Goal: Find contact information: Find contact information

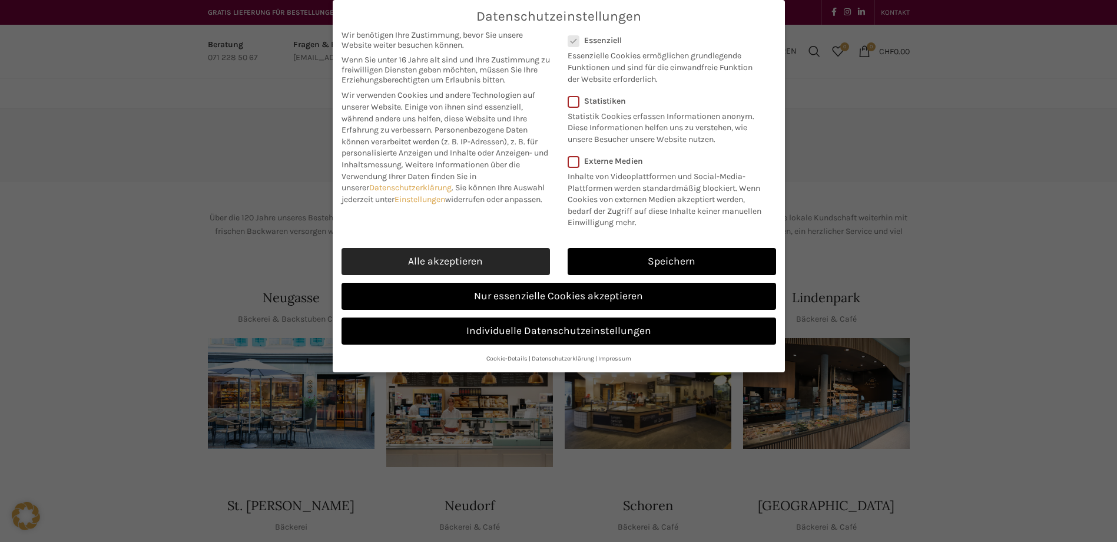
click at [478, 264] on link "Alle akzeptieren" at bounding box center [446, 261] width 208 height 27
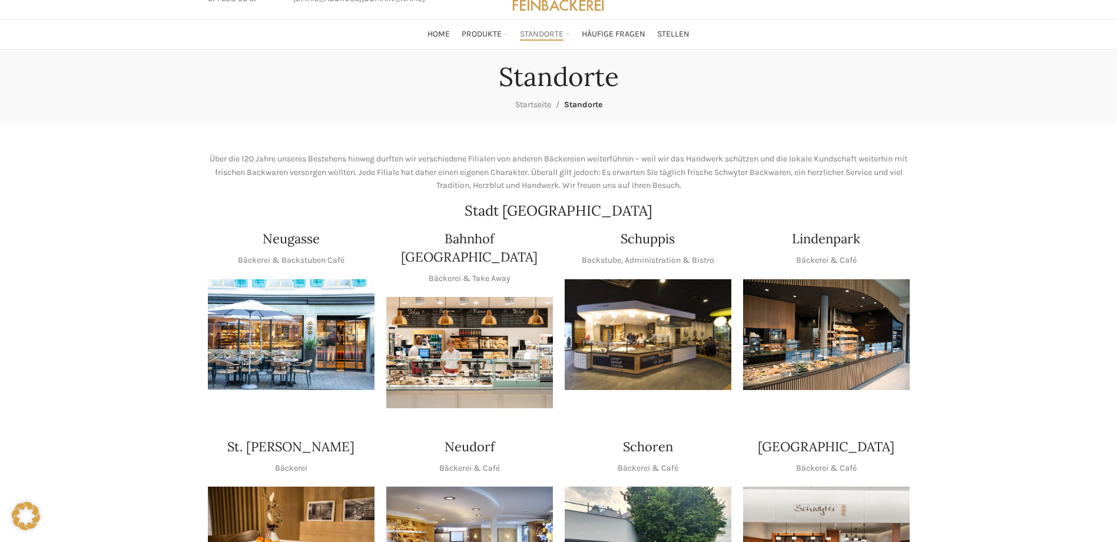
scroll to position [177, 0]
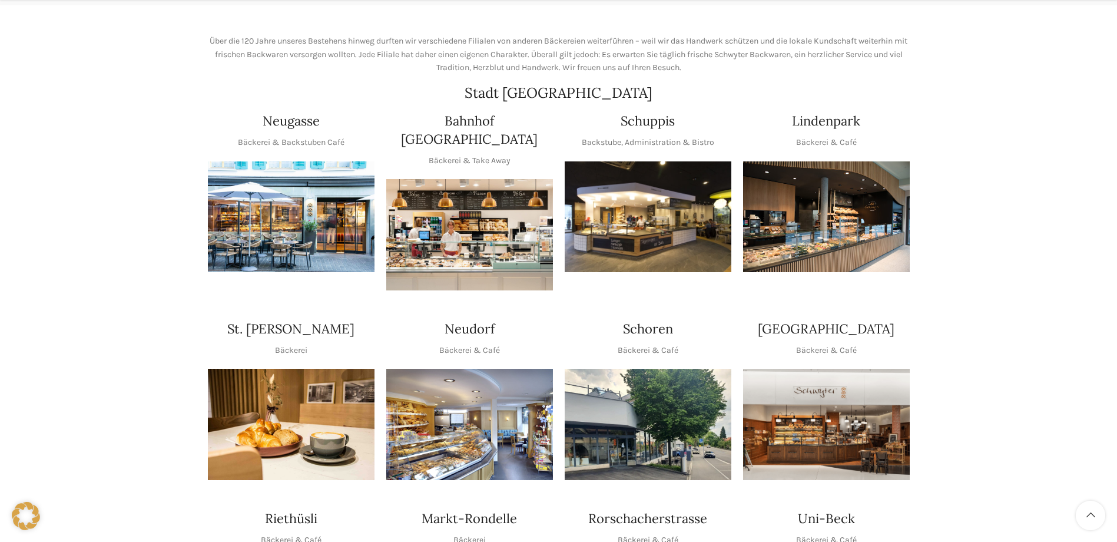
click at [645, 396] on img "1 / 1" at bounding box center [648, 424] width 167 height 111
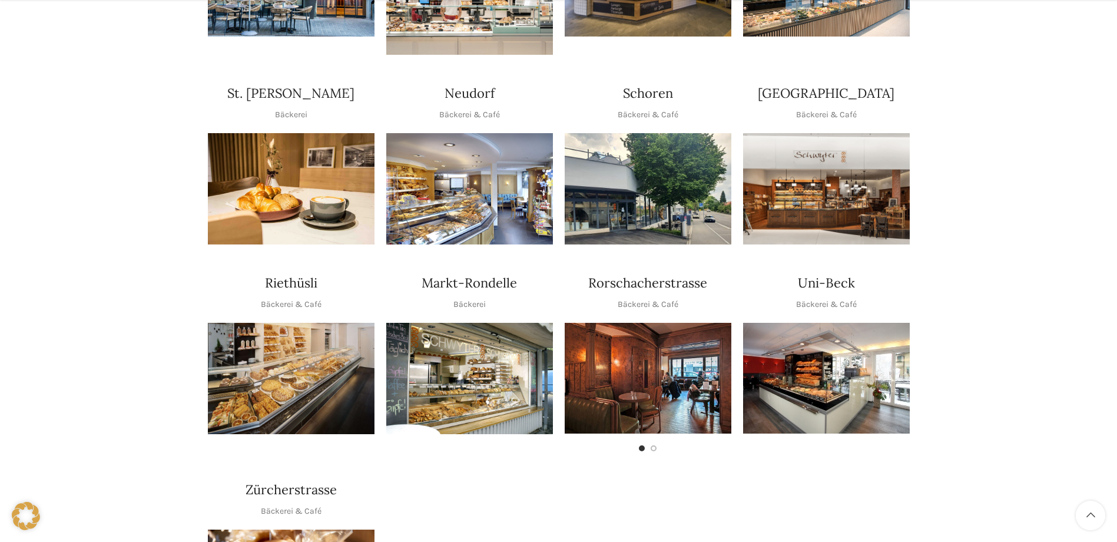
scroll to position [471, 0]
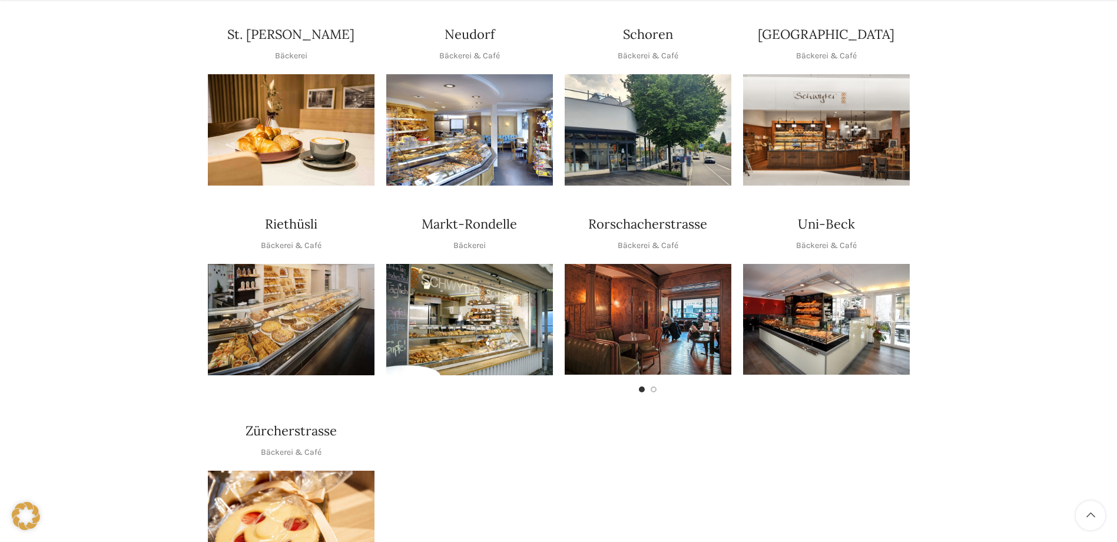
click at [303, 301] on img "1 / 1" at bounding box center [291, 319] width 167 height 111
click at [656, 386] on span "Go to slide 2" at bounding box center [654, 389] width 6 height 6
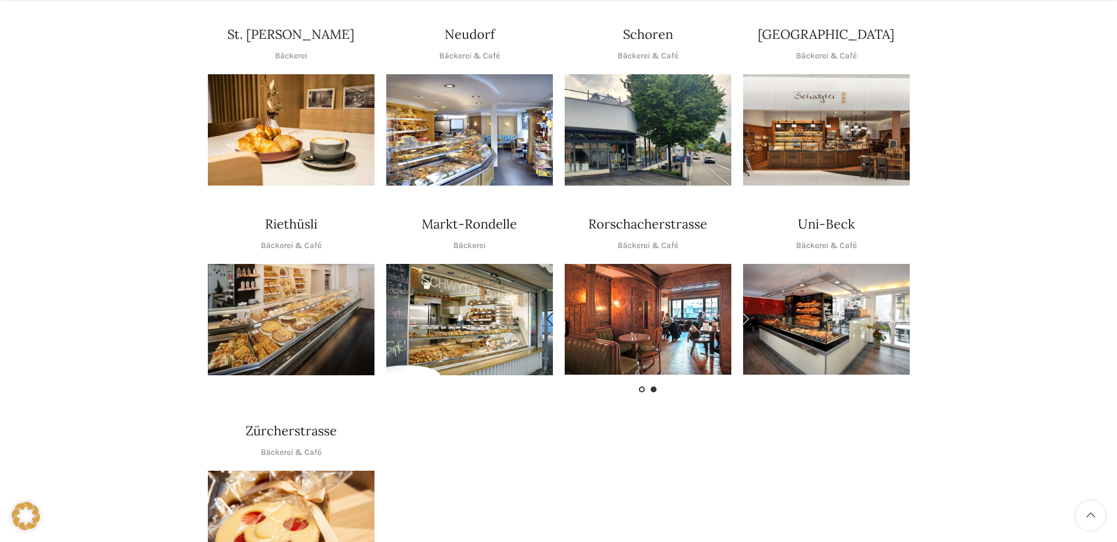
click at [642, 386] on span "Go to slide 1" at bounding box center [642, 389] width 6 height 6
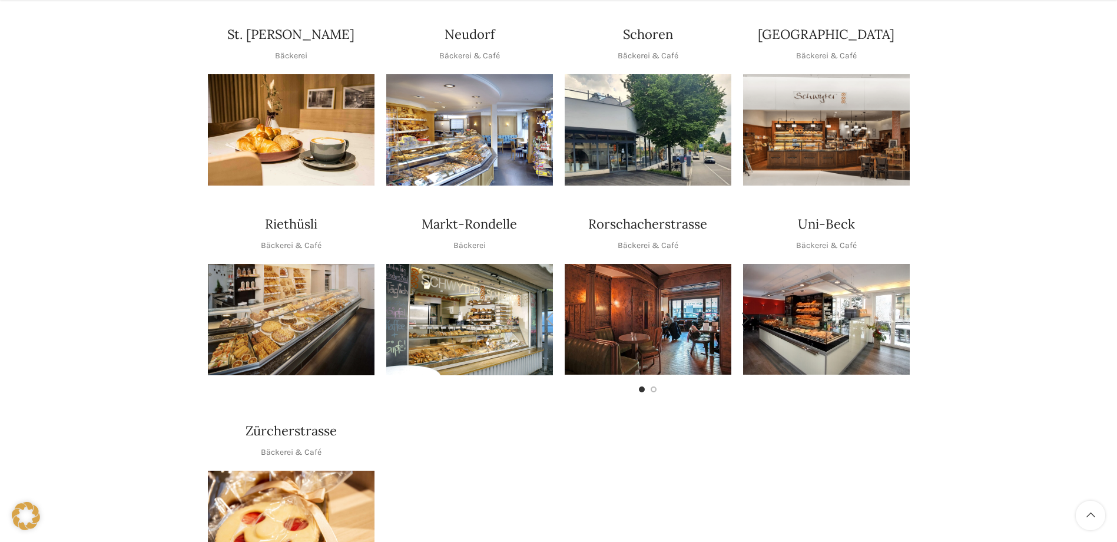
click at [634, 300] on img "1 / 2" at bounding box center [648, 319] width 167 height 111
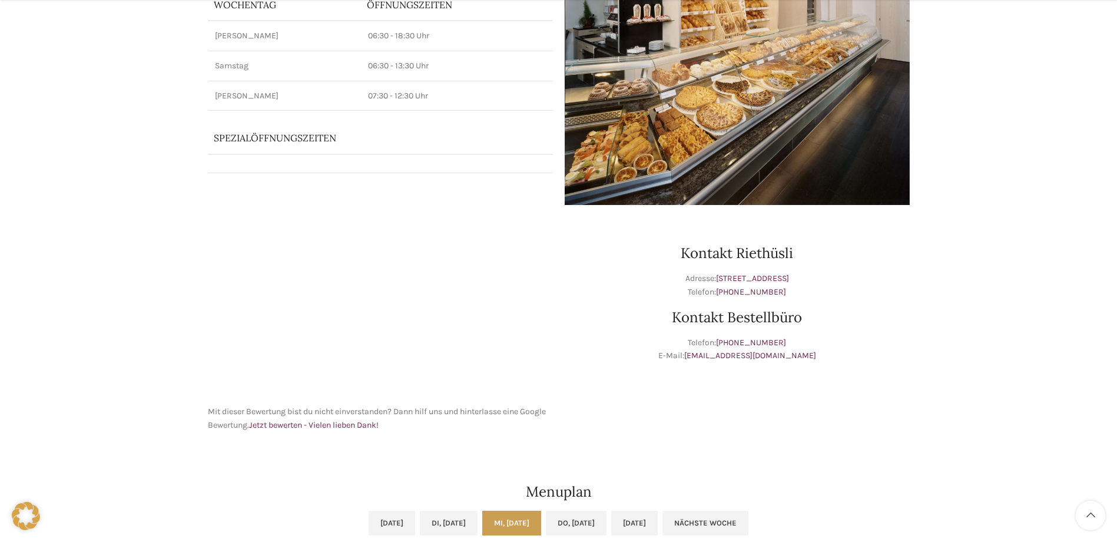
scroll to position [118, 0]
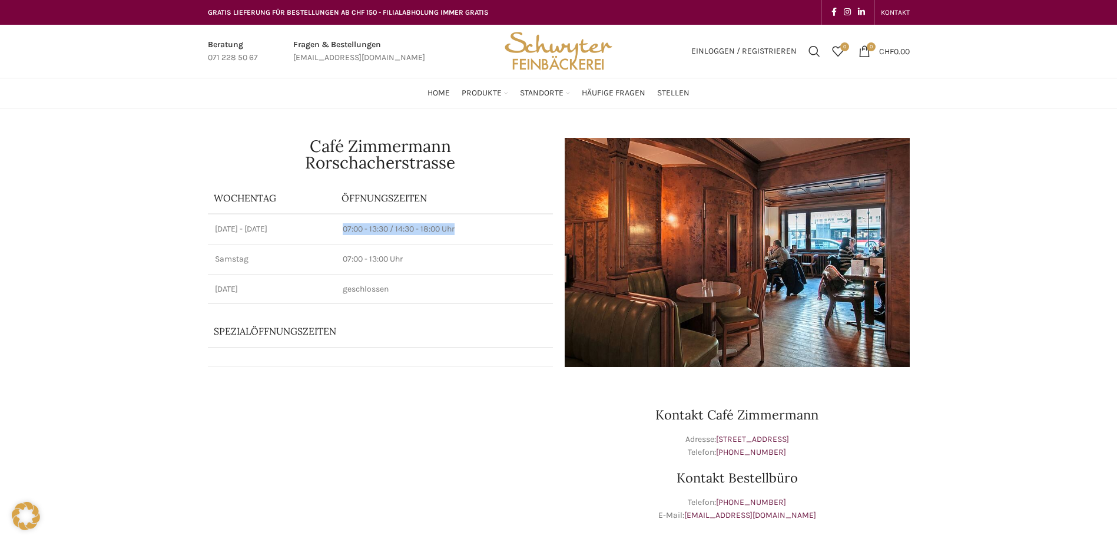
drag, startPoint x: 343, startPoint y: 227, endPoint x: 458, endPoint y: 232, distance: 115.0
click at [458, 232] on td "07:00 - 13:30 / 14:30 - 18:00 Uhr" at bounding box center [444, 229] width 217 height 30
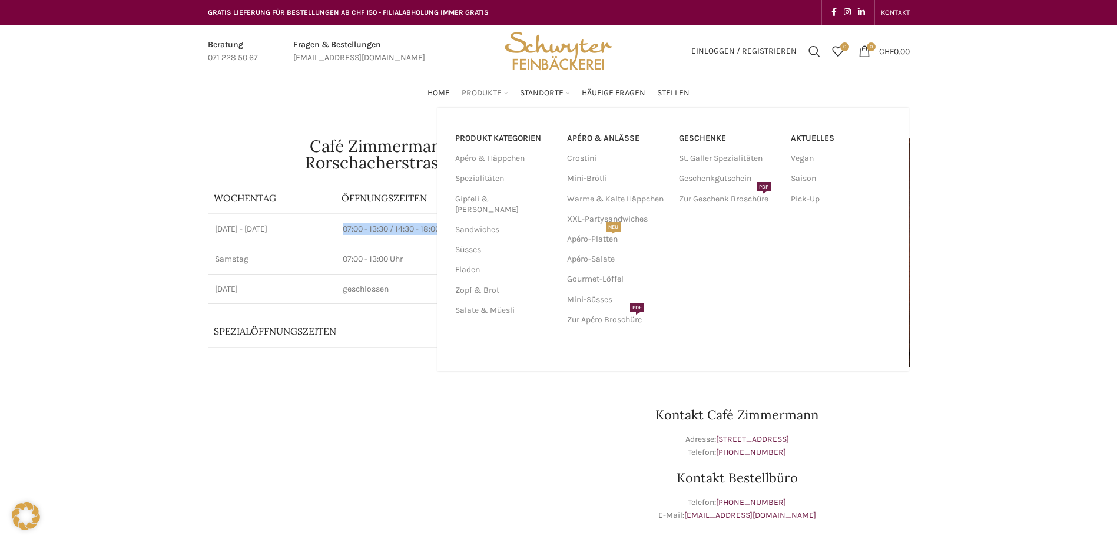
click at [477, 91] on span "Produkte" at bounding box center [482, 93] width 40 height 11
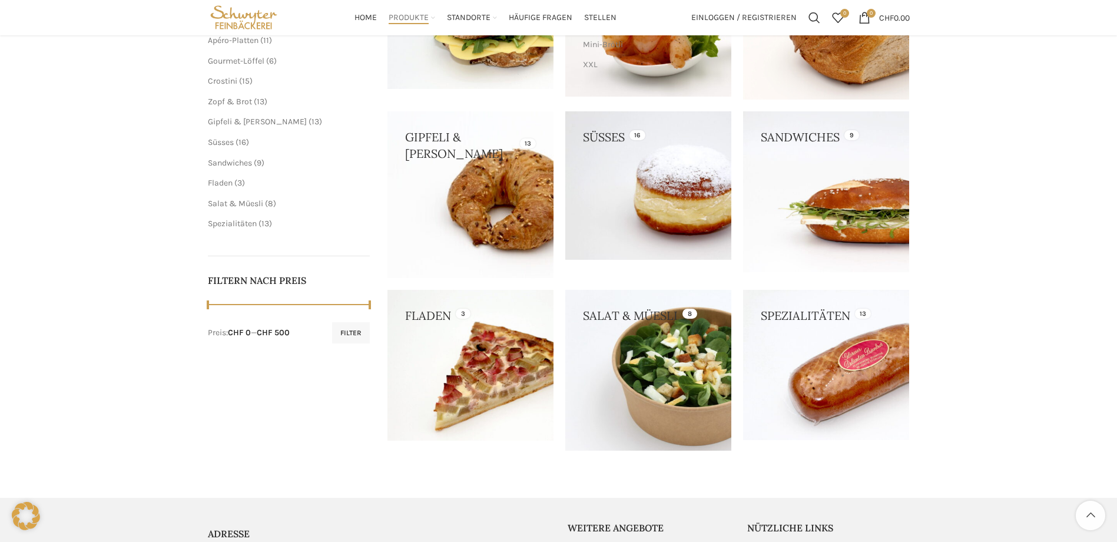
scroll to position [59, 0]
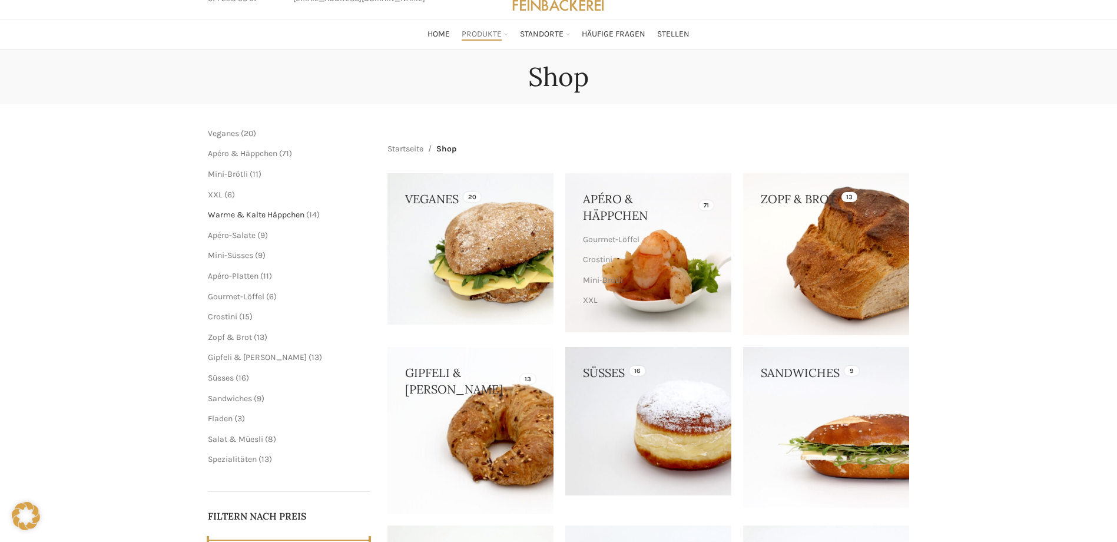
click at [272, 213] on span "Warme & Kalte Häppchen" at bounding box center [256, 215] width 97 height 10
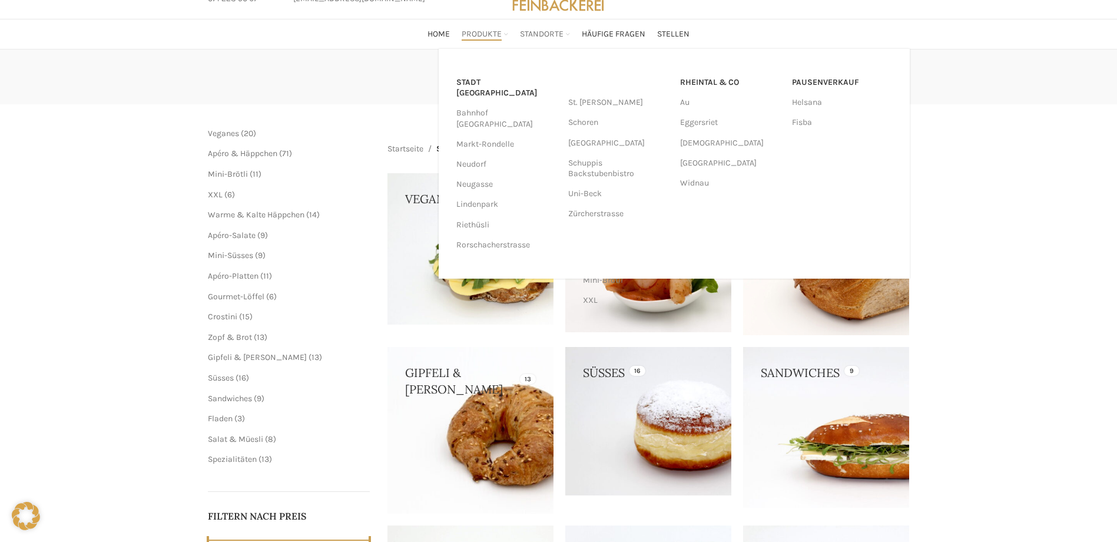
click at [540, 36] on span "Standorte" at bounding box center [542, 34] width 44 height 11
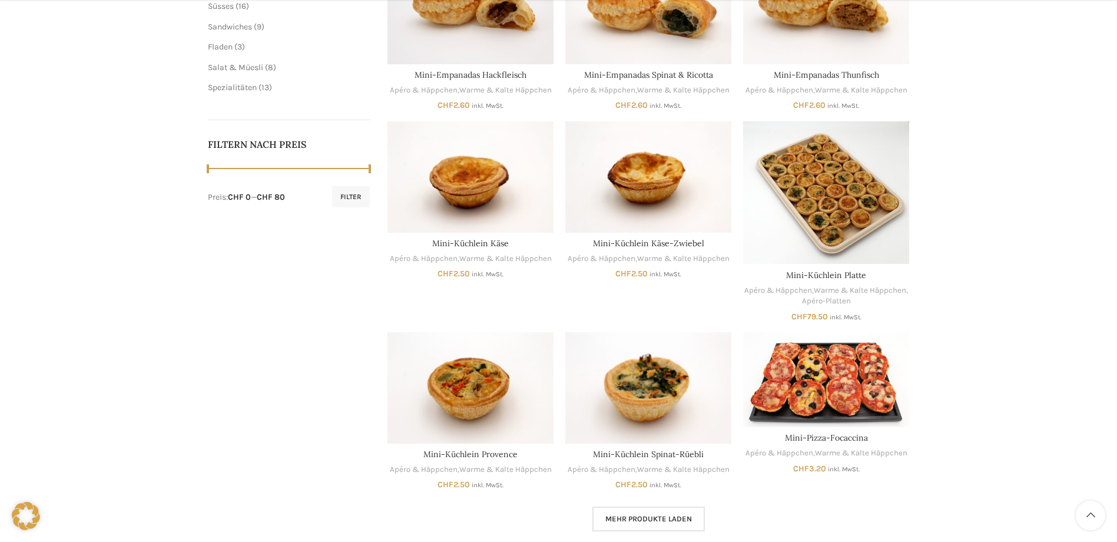
scroll to position [648, 0]
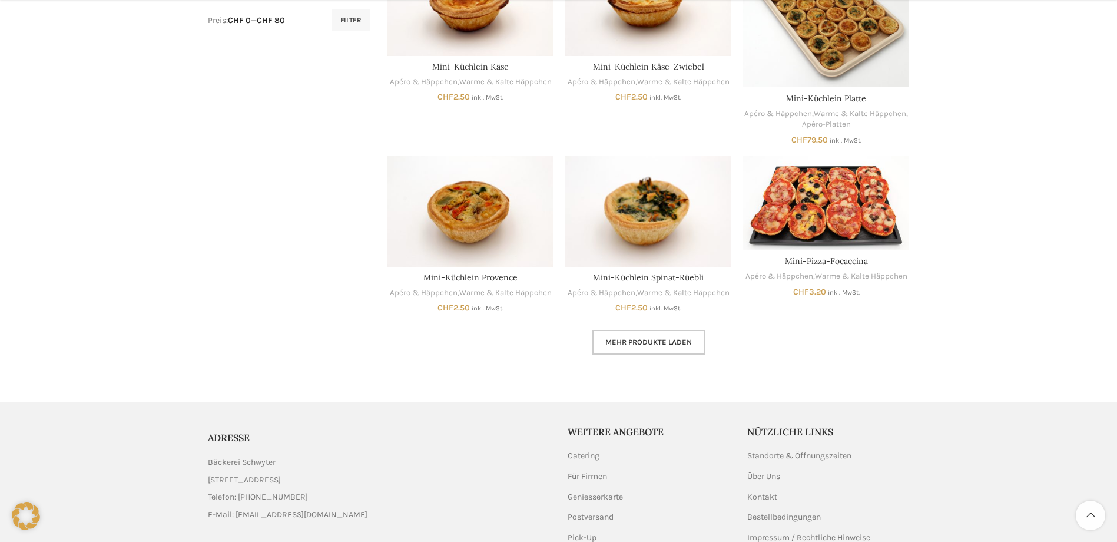
click at [648, 340] on span "Mehr Produkte laden" at bounding box center [648, 341] width 87 height 9
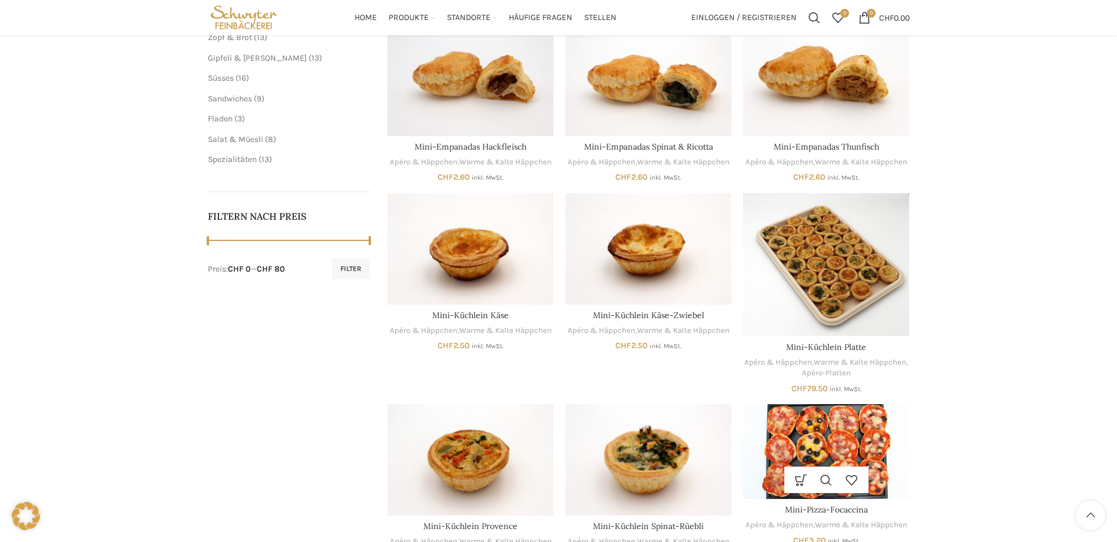
scroll to position [164, 0]
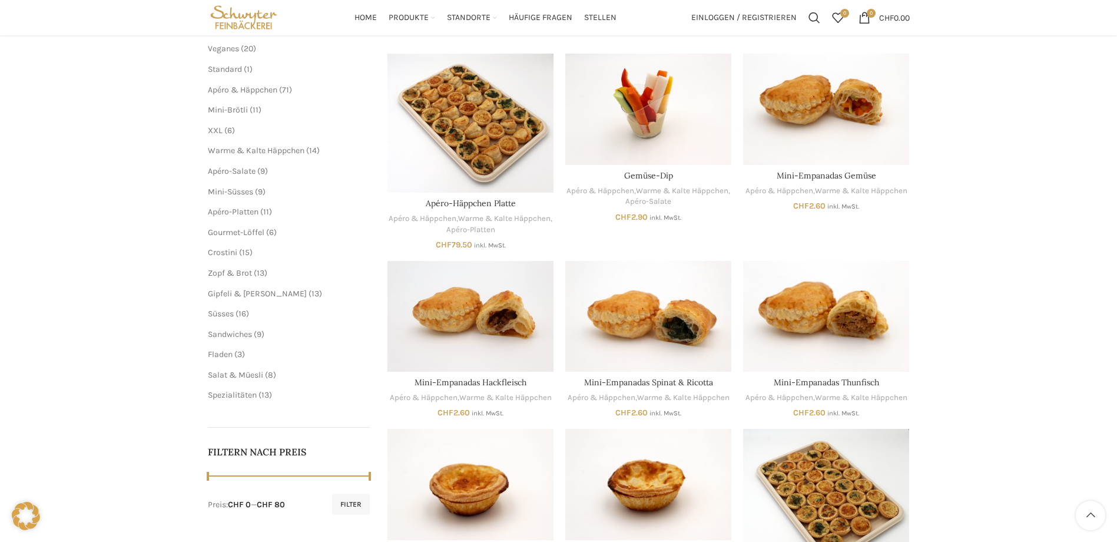
click at [233, 353] on span "3 3 Produkte" at bounding box center [239, 354] width 12 height 10
click at [226, 356] on span "Fladen" at bounding box center [220, 354] width 25 height 10
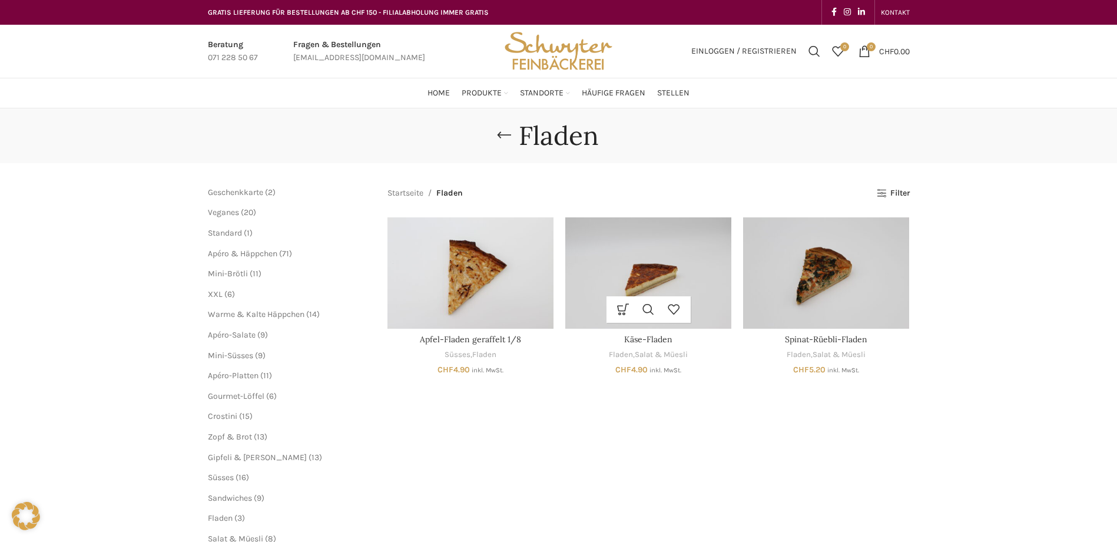
click at [652, 272] on img "Käse-Fladen" at bounding box center [648, 272] width 166 height 111
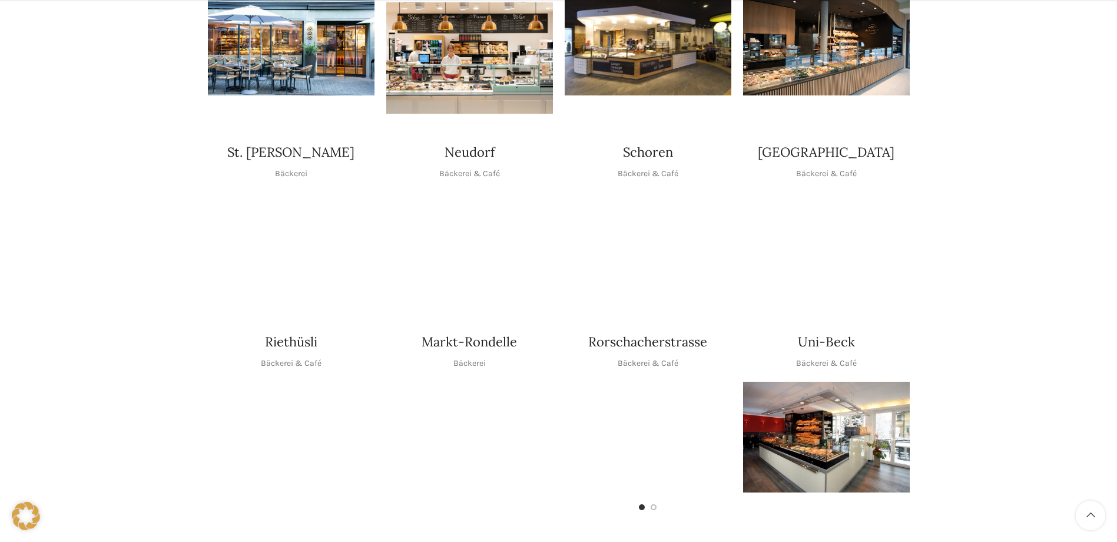
scroll to position [412, 0]
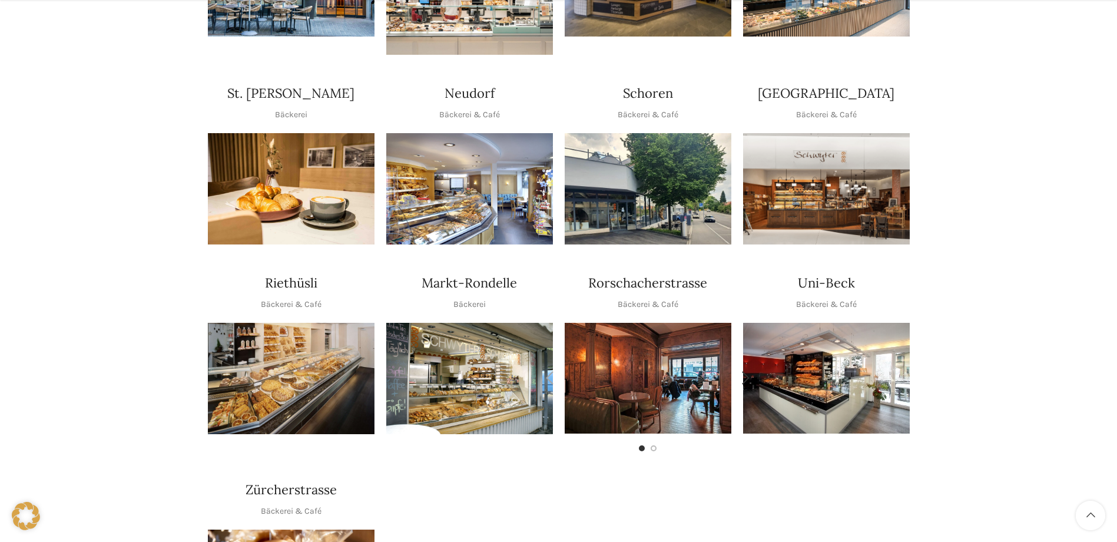
click at [649, 370] on img "1 / 2" at bounding box center [648, 378] width 167 height 111
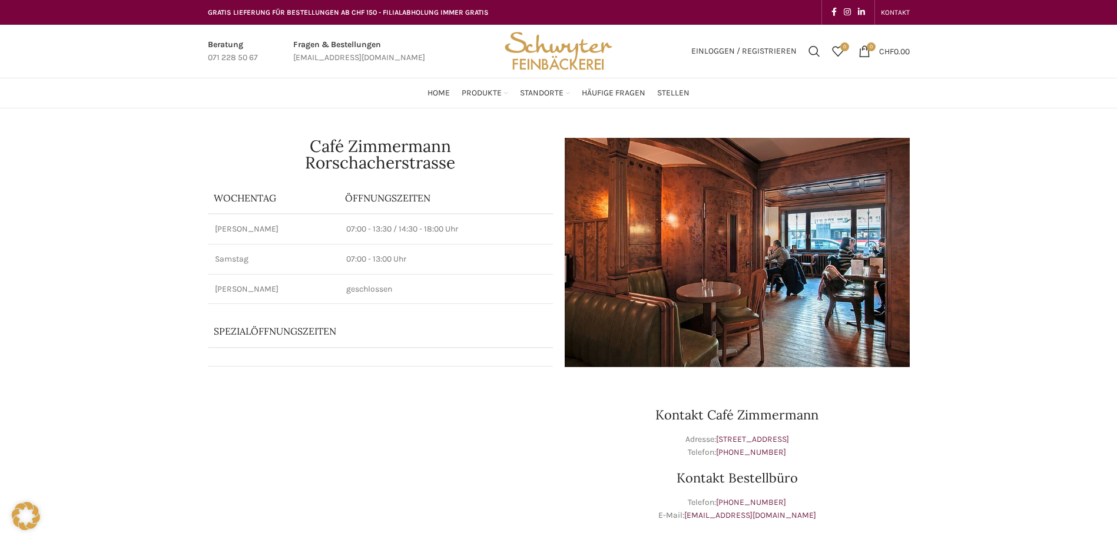
drag, startPoint x: 807, startPoint y: 449, endPoint x: 687, endPoint y: 458, distance: 119.8
click at [687, 458] on p "Adresse: [STREET_ADDRESS] Telefon: [PHONE_NUMBER]" at bounding box center [737, 446] width 345 height 27
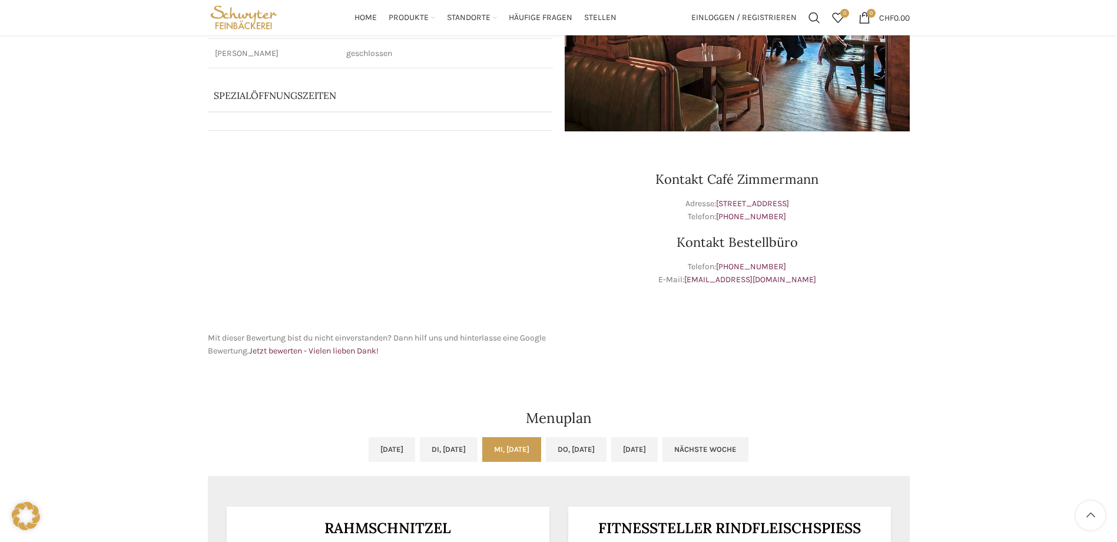
scroll to position [59, 0]
